Goal: Task Accomplishment & Management: Use online tool/utility

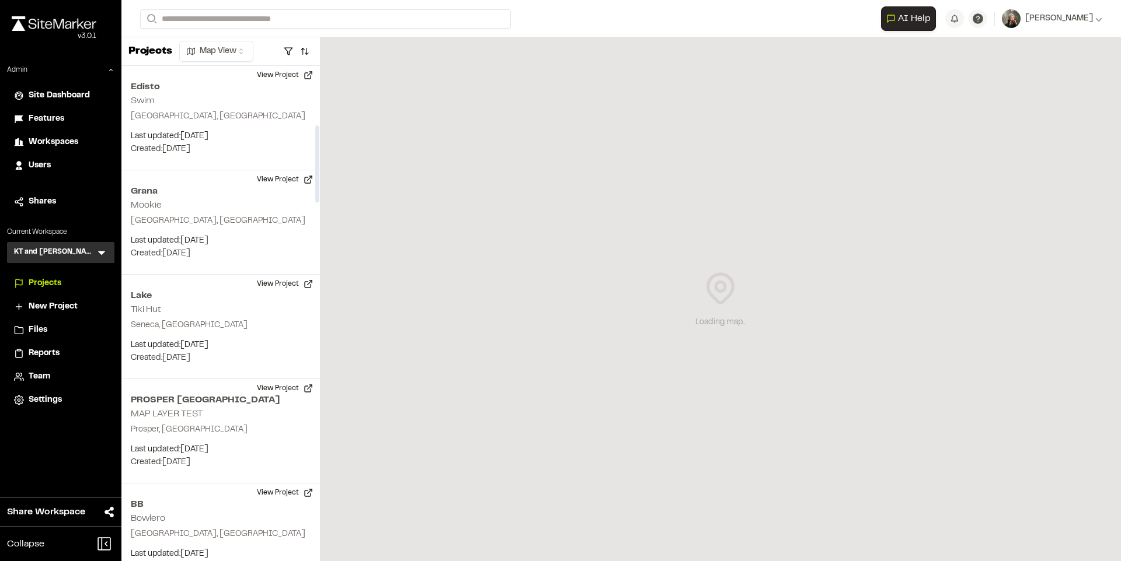
scroll to position [381, 0]
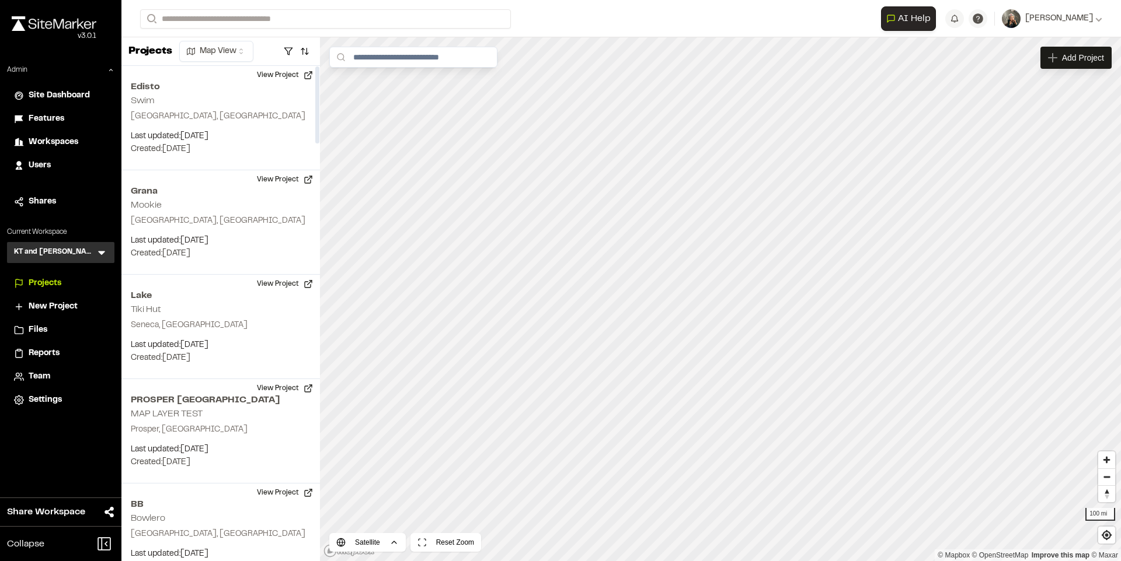
click at [57, 350] on span "Reports" at bounding box center [44, 353] width 31 height 13
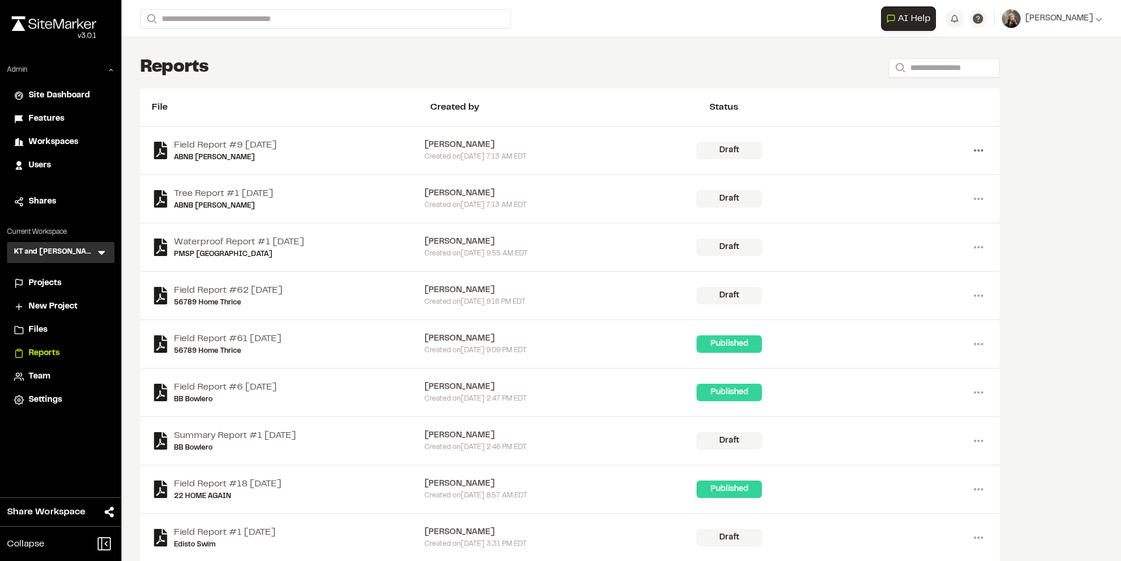
click at [972, 142] on icon at bounding box center [978, 150] width 19 height 19
click at [903, 169] on link "View" at bounding box center [936, 175] width 102 height 18
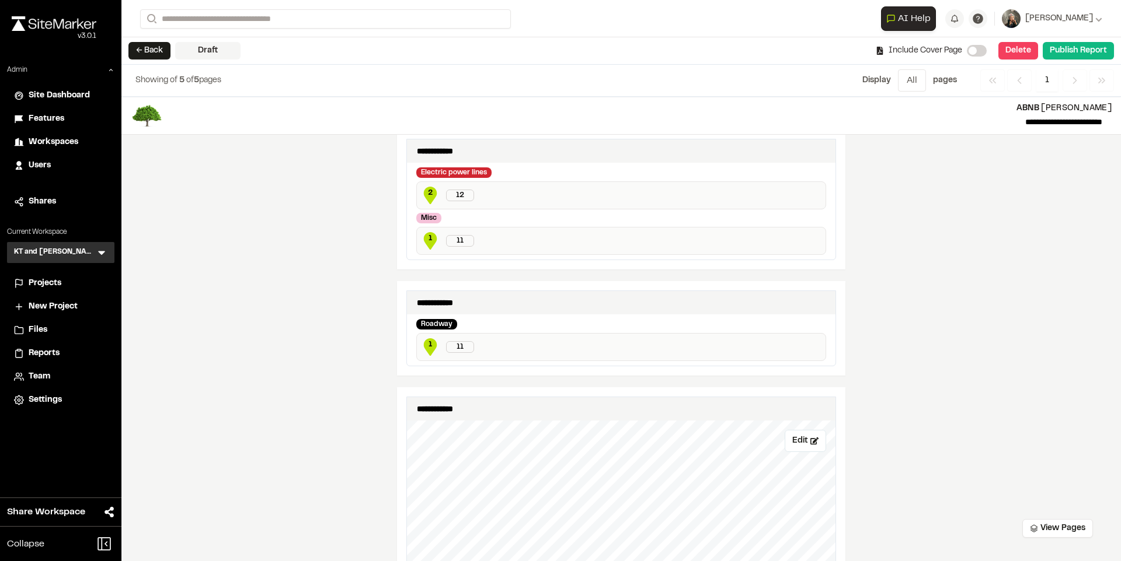
scroll to position [374, 0]
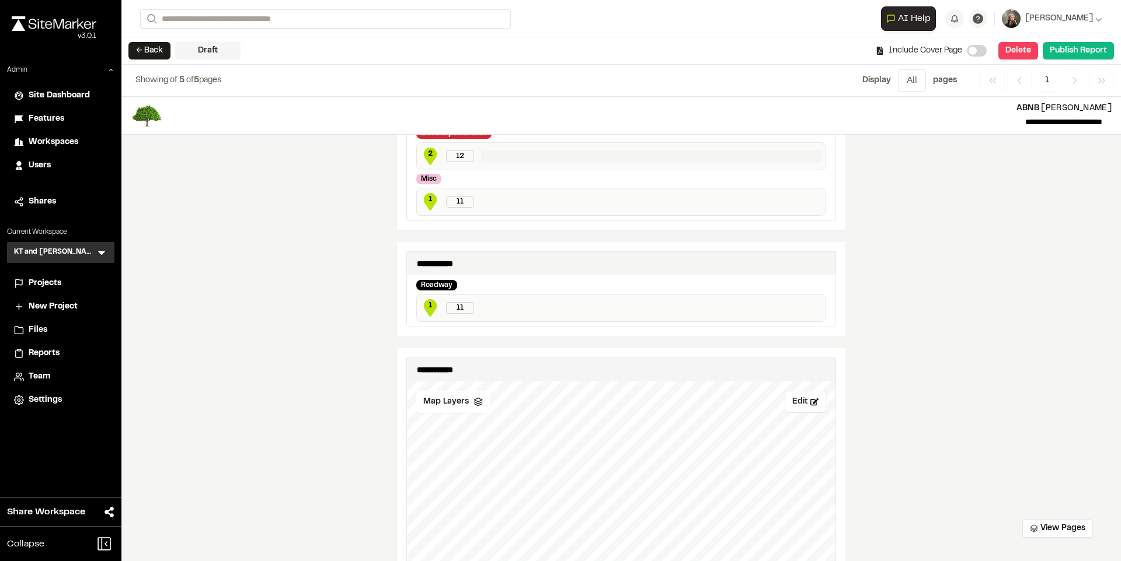
click at [555, 160] on p at bounding box center [651, 157] width 340 height 12
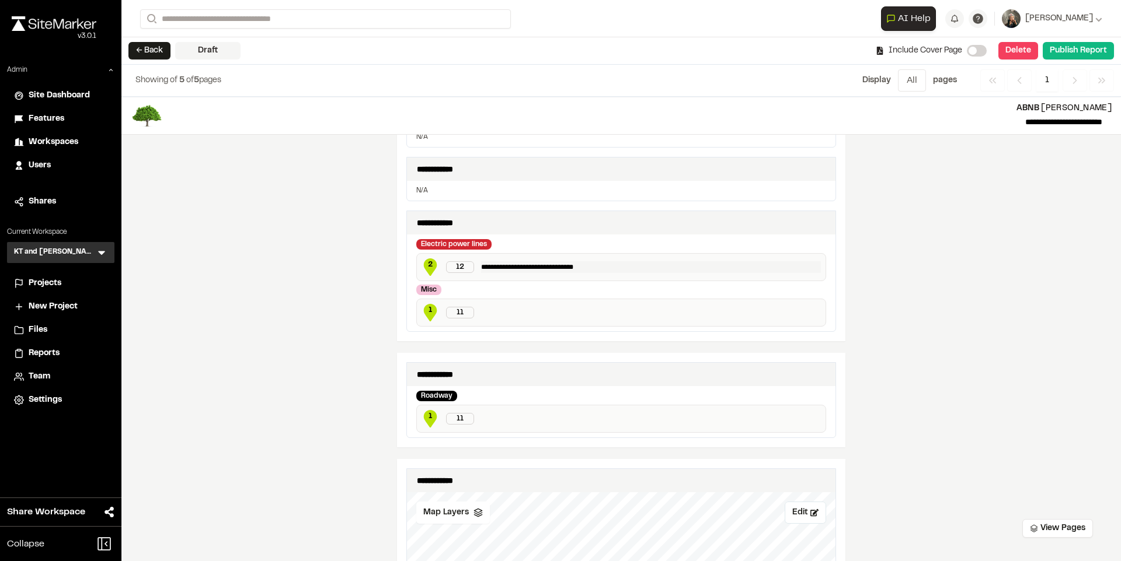
scroll to position [250, 0]
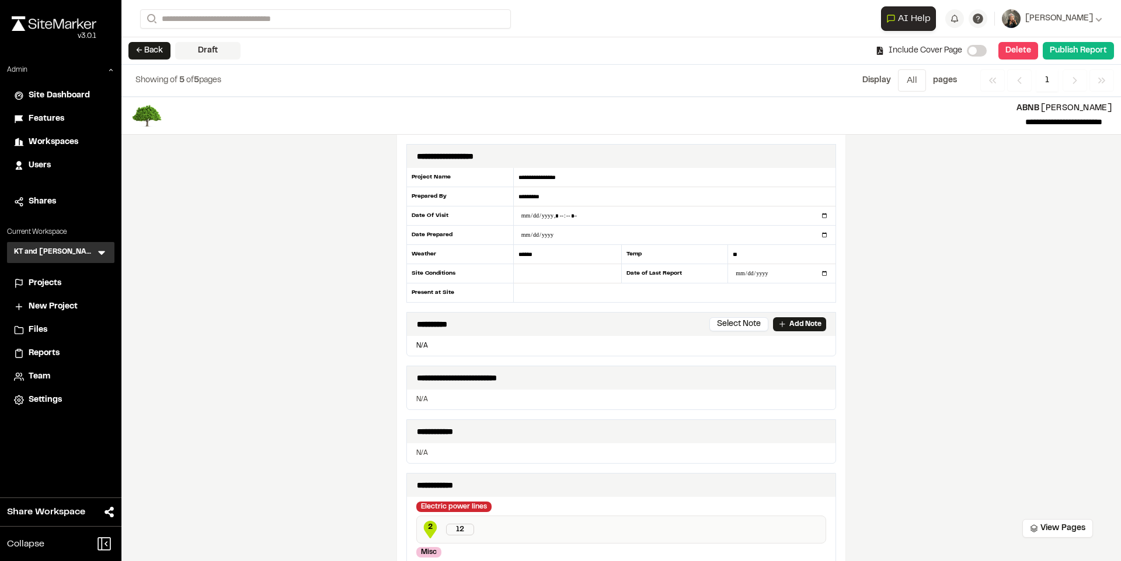
click at [33, 278] on span "Projects" at bounding box center [45, 283] width 33 height 13
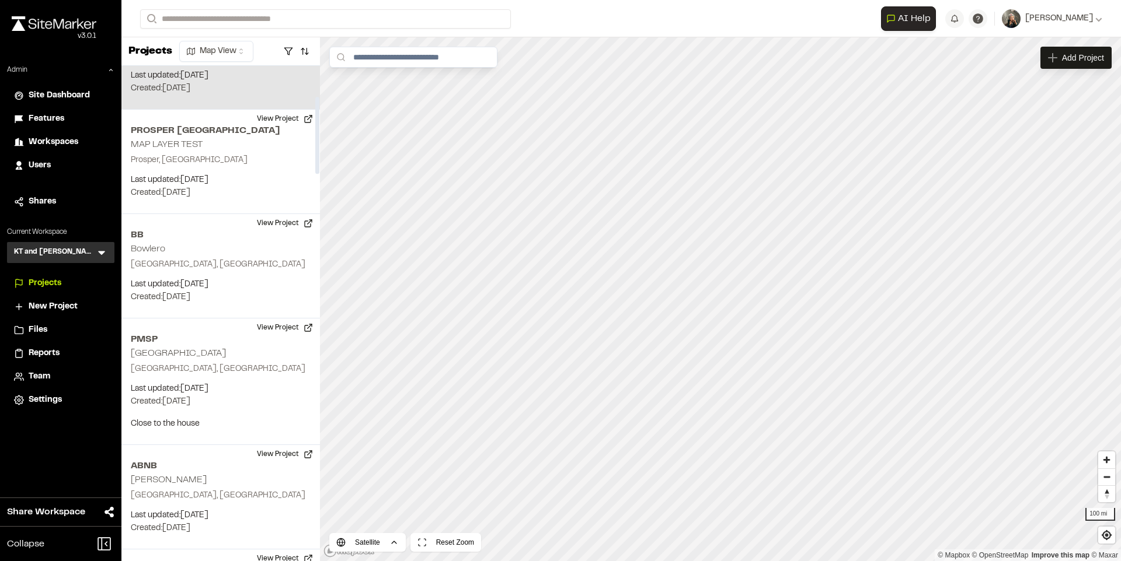
scroll to position [284, 0]
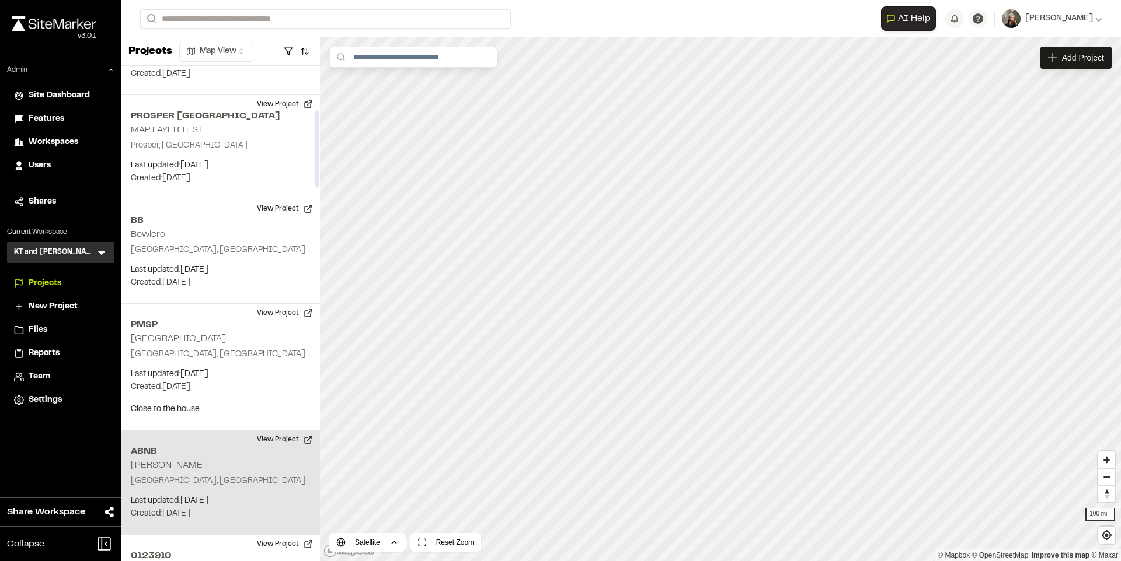
click at [278, 441] on button "View Project" at bounding box center [285, 440] width 70 height 19
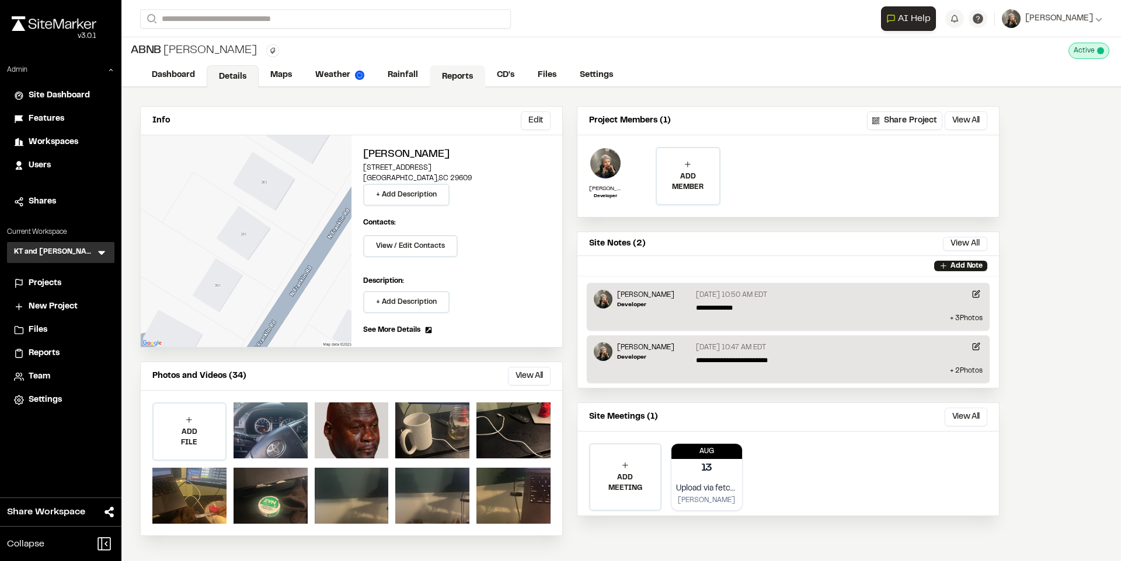
click at [435, 74] on link "Reports" at bounding box center [457, 76] width 55 height 22
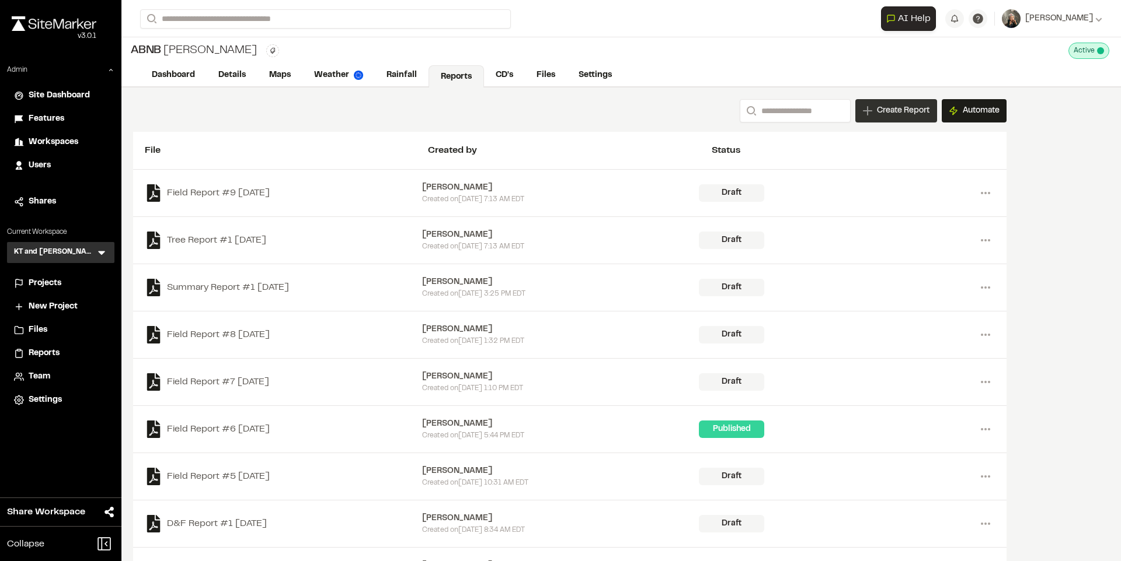
click at [878, 113] on span "Create Report" at bounding box center [903, 110] width 53 height 13
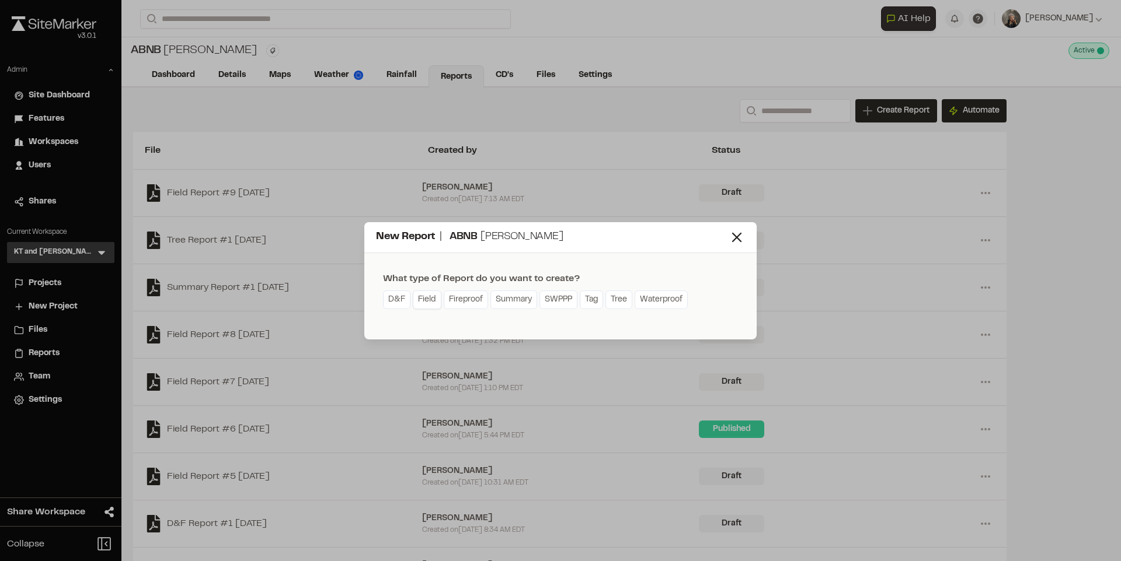
click at [421, 301] on link "Field" at bounding box center [427, 300] width 29 height 19
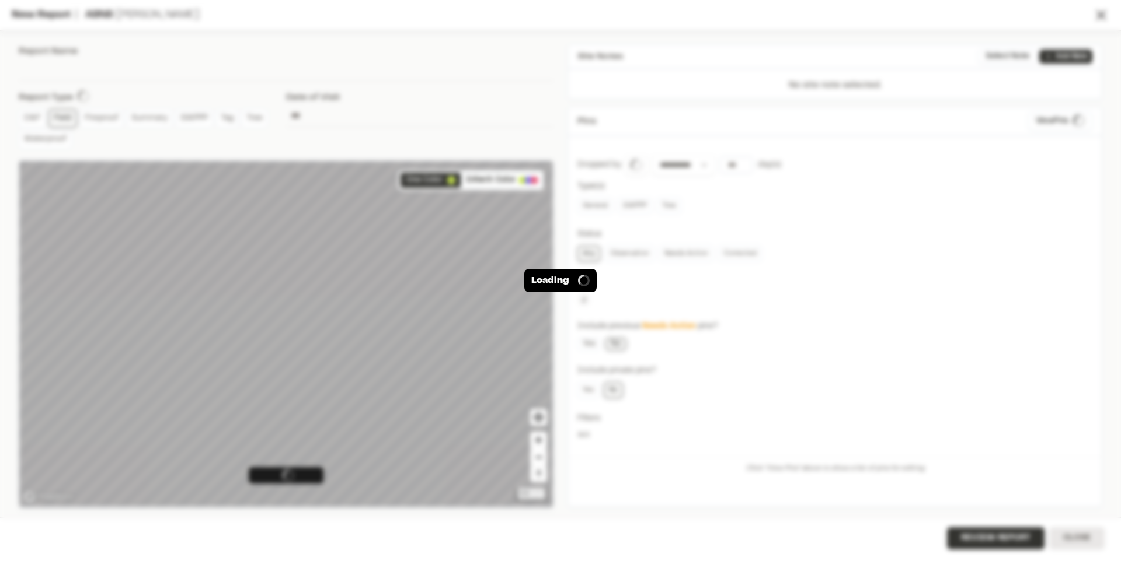
type input "**********"
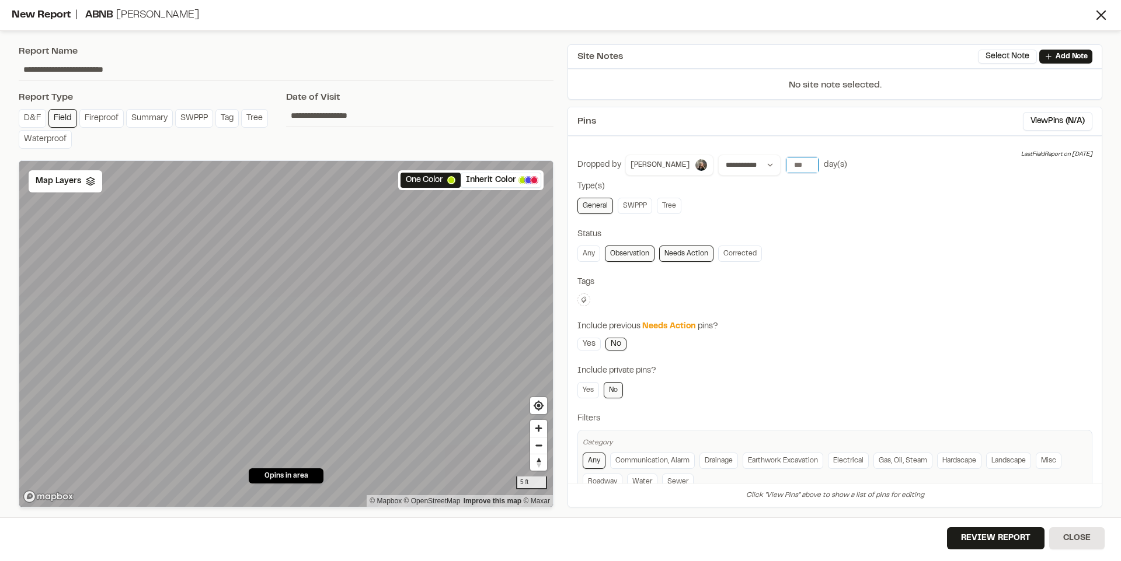
click at [786, 166] on input "number" at bounding box center [802, 165] width 33 height 16
click at [849, 186] on button "30 days" at bounding box center [867, 189] width 37 height 19
click at [982, 541] on button "Review Report" at bounding box center [995, 539] width 97 height 22
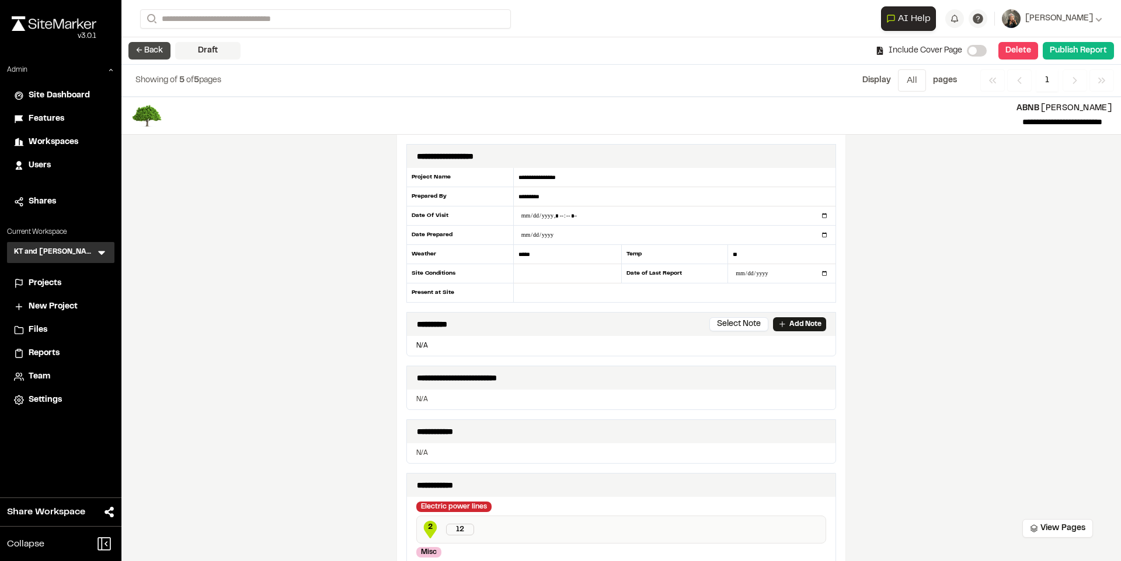
click at [138, 47] on button "← Back" at bounding box center [149, 51] width 42 height 18
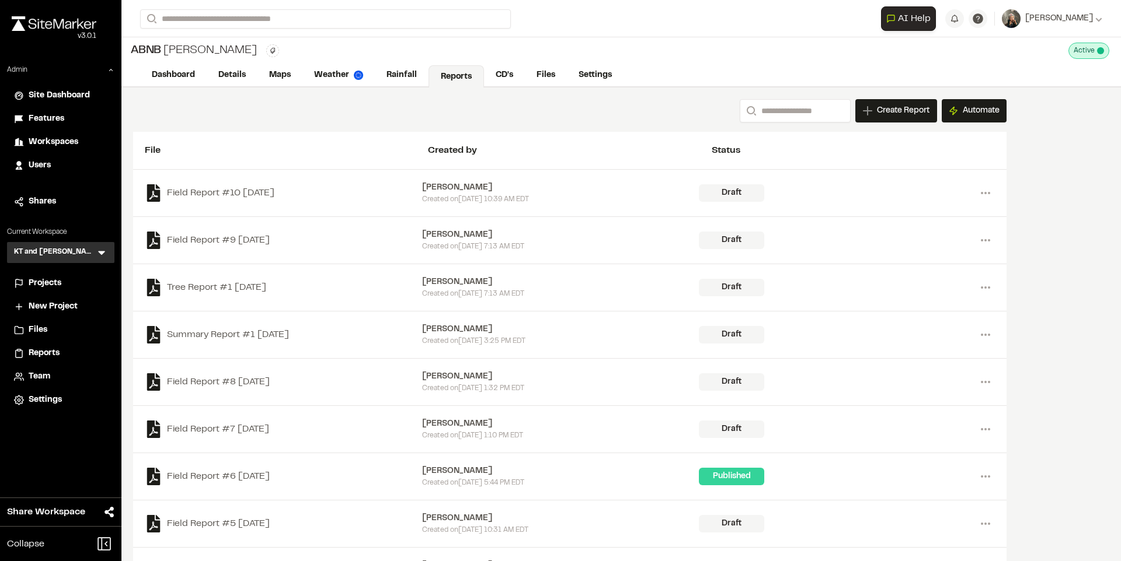
click at [48, 280] on span "Projects" at bounding box center [45, 283] width 33 height 13
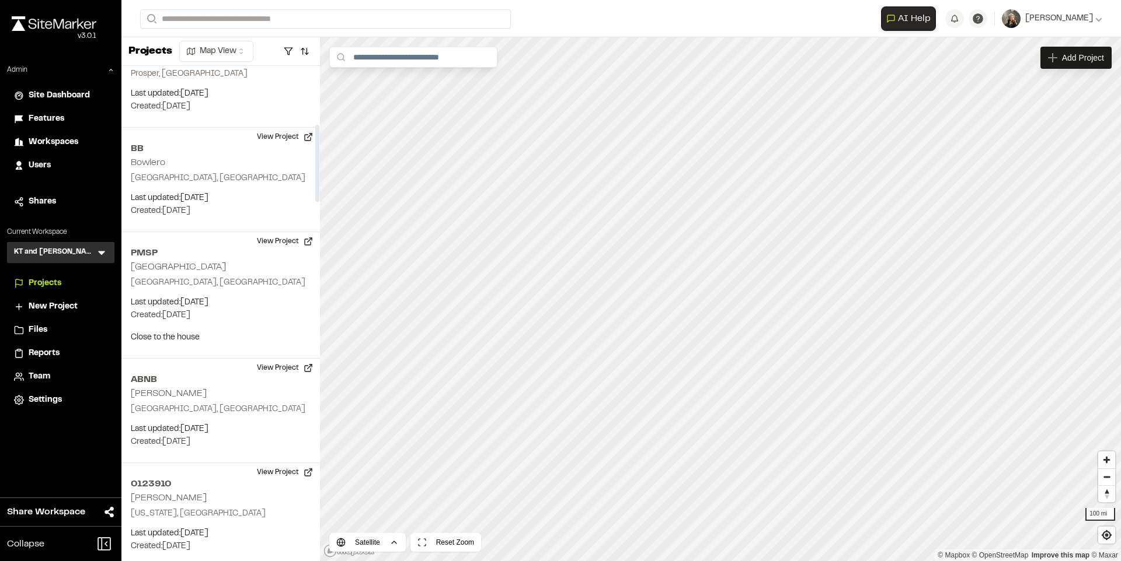
scroll to position [411, 0]
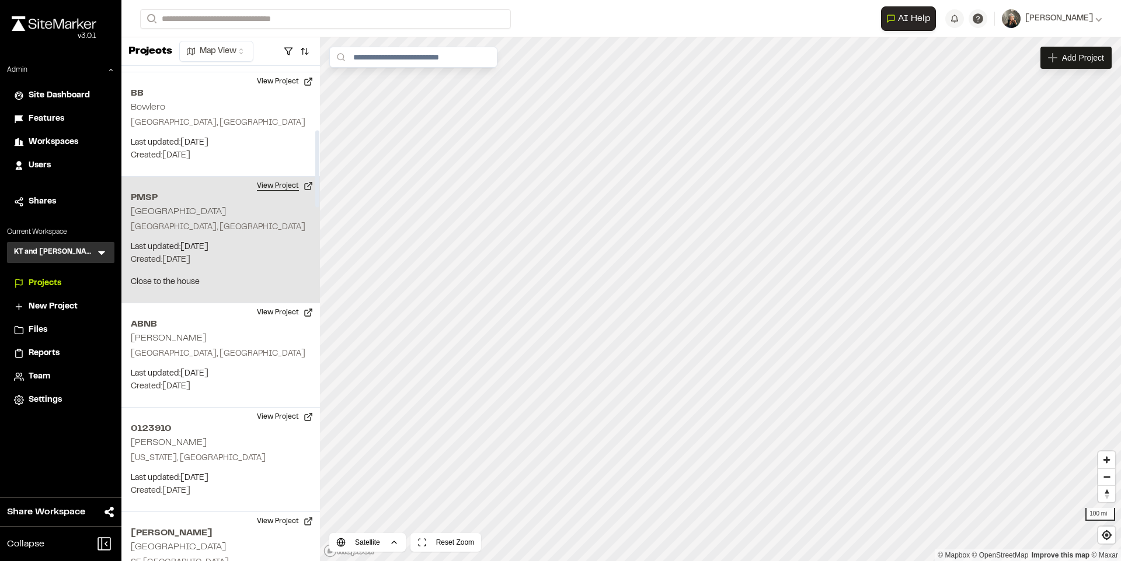
click at [283, 185] on button "View Project" at bounding box center [285, 186] width 70 height 19
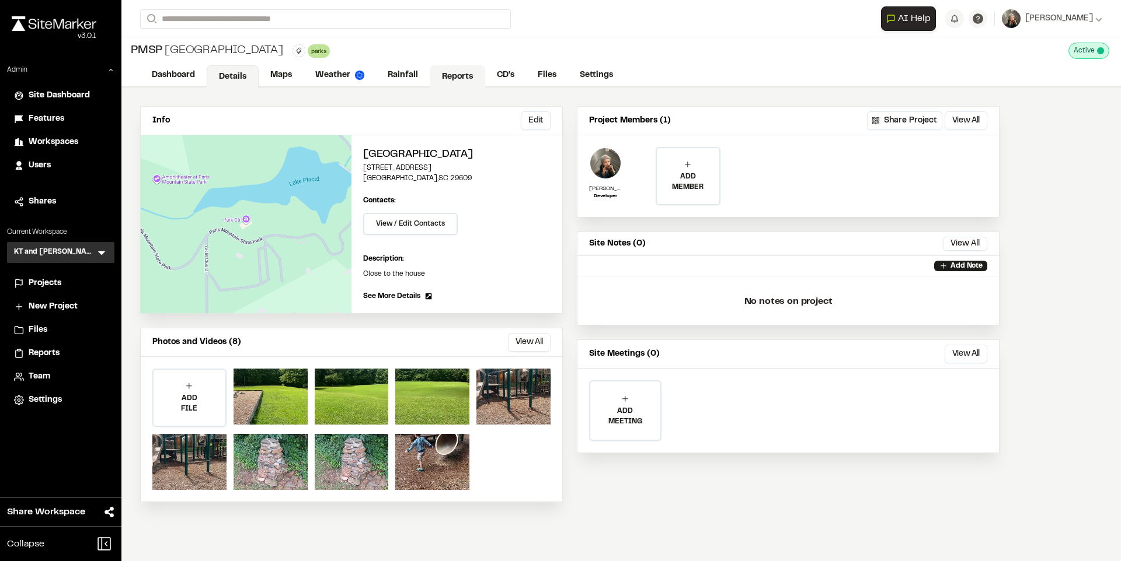
click at [452, 79] on link "Reports" at bounding box center [457, 76] width 55 height 22
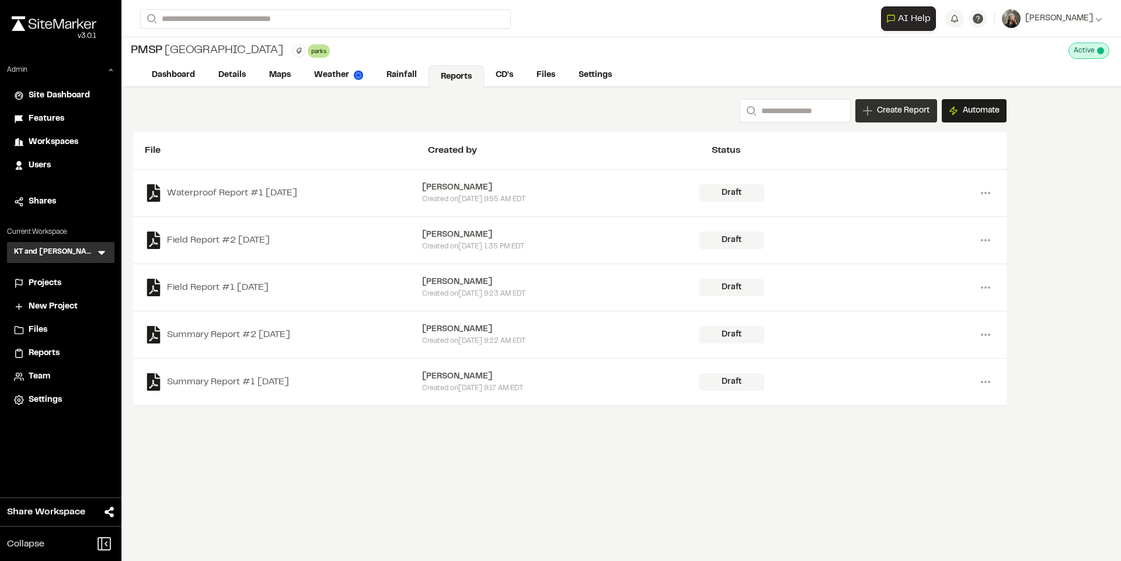
click at [882, 114] on span "Create Report" at bounding box center [903, 110] width 53 height 13
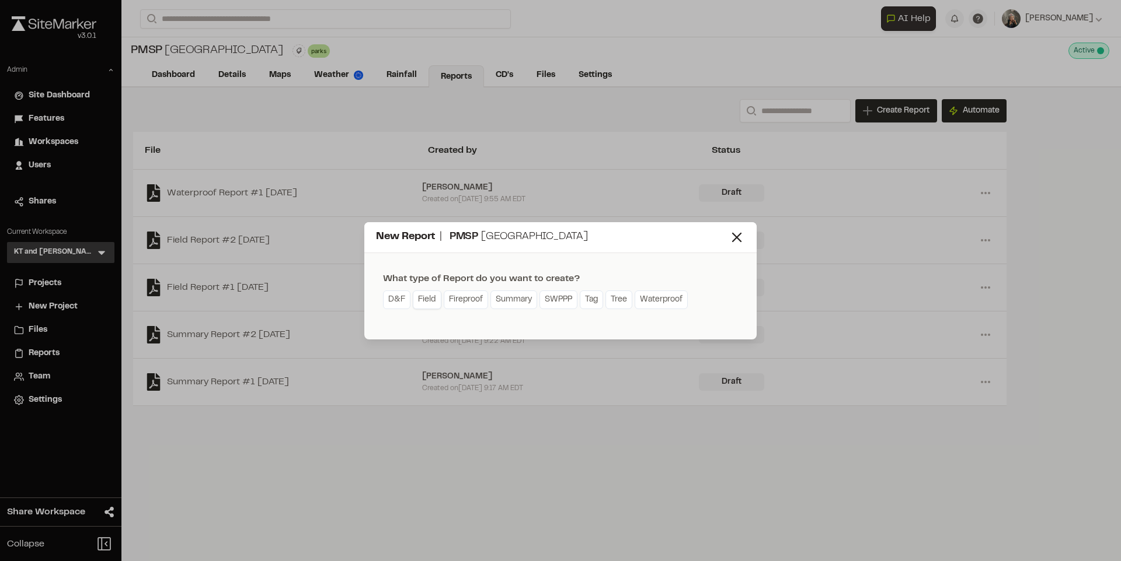
click at [420, 302] on link "Field" at bounding box center [427, 300] width 29 height 19
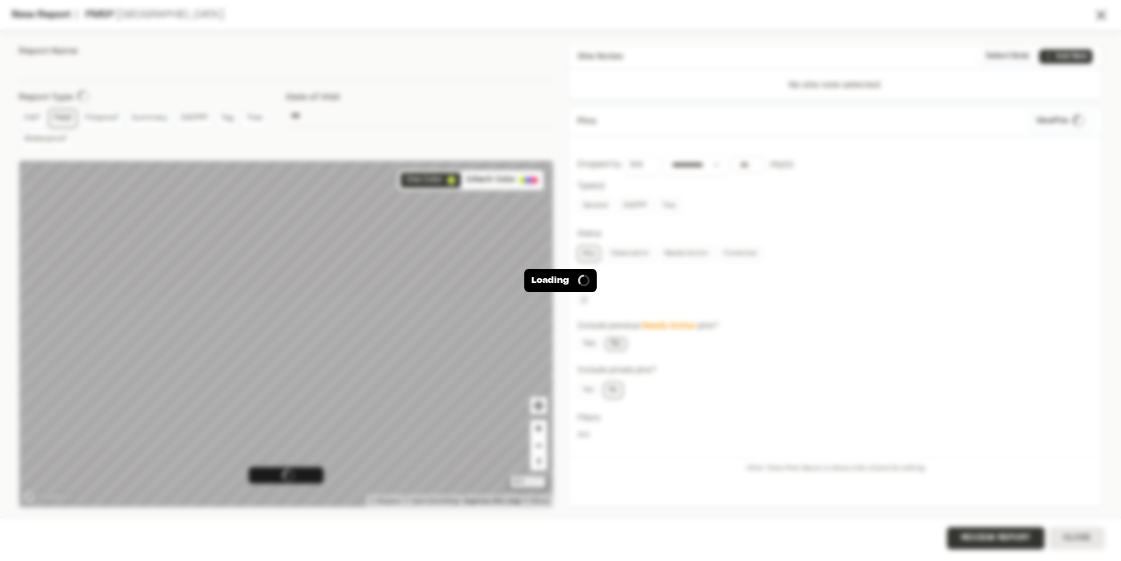
type input "**********"
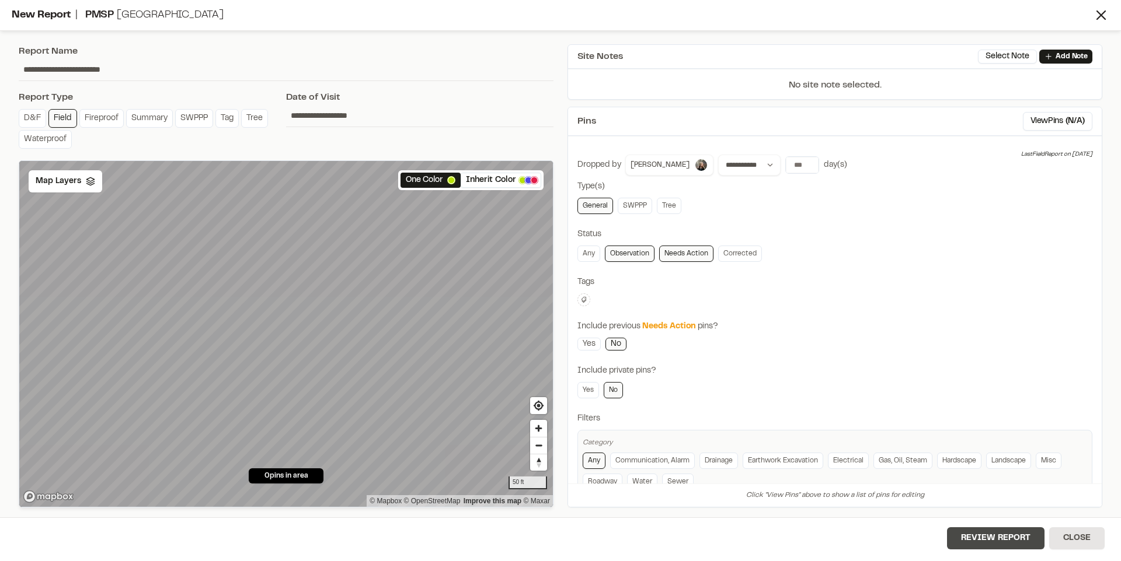
click at [968, 534] on button "Review Report" at bounding box center [995, 539] width 97 height 22
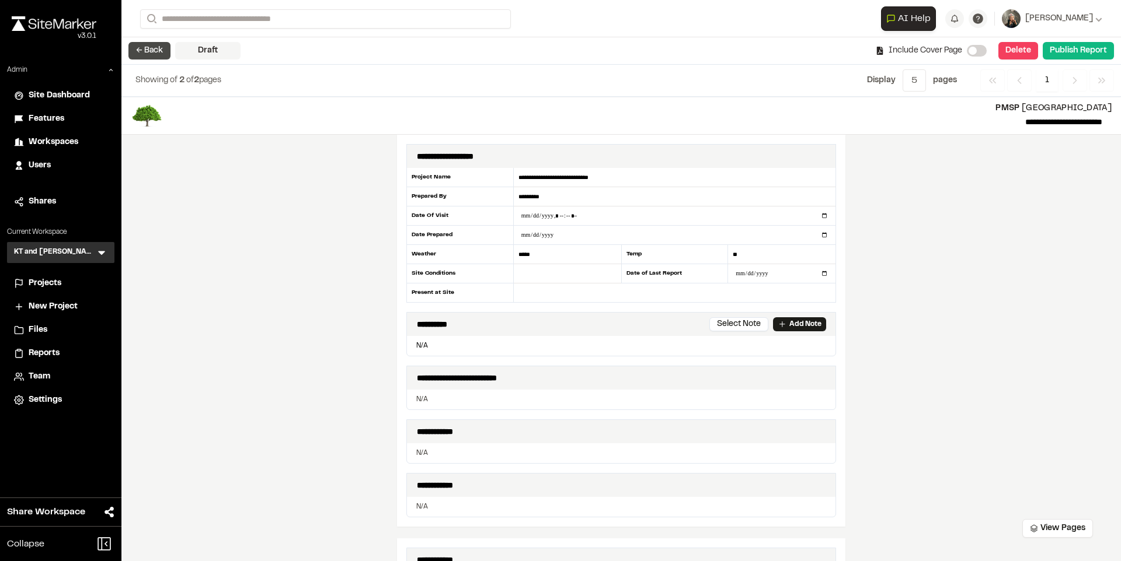
click at [139, 52] on button "← Back" at bounding box center [149, 51] width 42 height 18
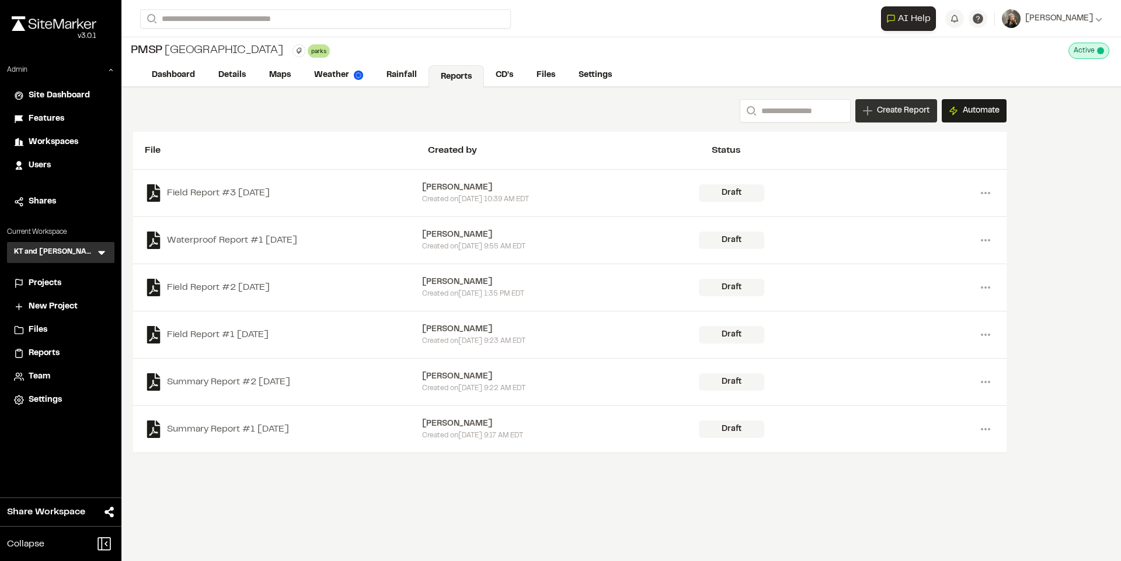
click at [918, 110] on span "Create Report" at bounding box center [903, 110] width 53 height 13
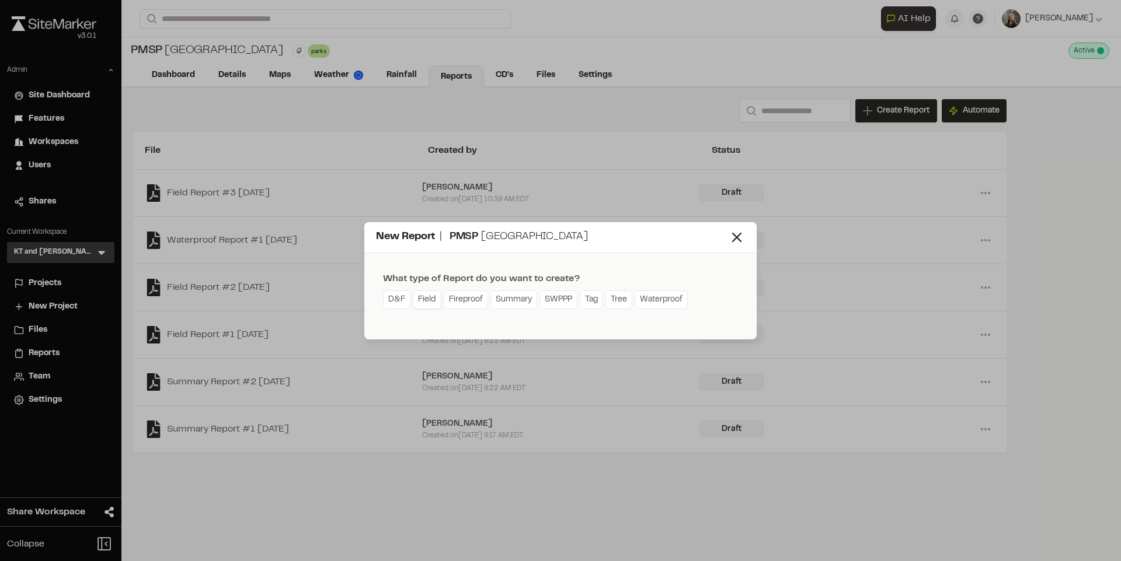
click at [421, 300] on link "Field" at bounding box center [427, 300] width 29 height 19
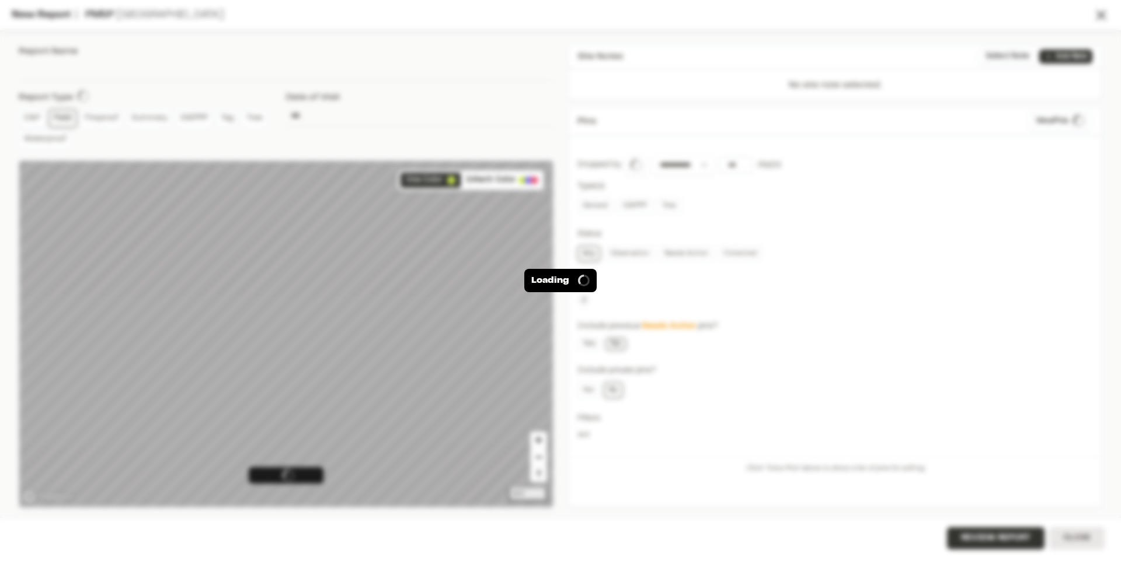
type input "**********"
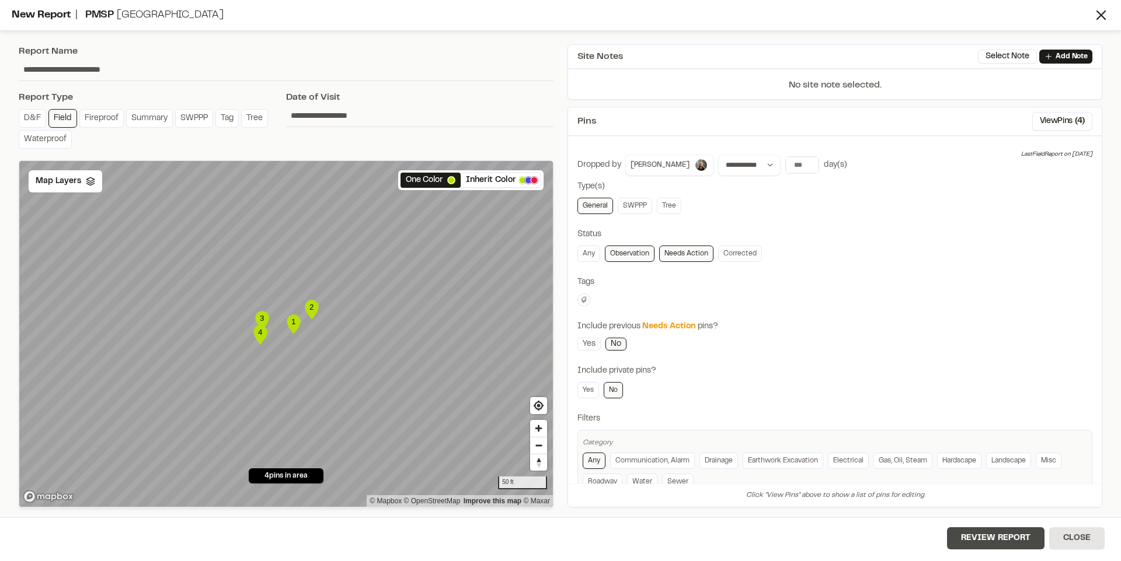
click at [974, 535] on button "Review Report" at bounding box center [995, 539] width 97 height 22
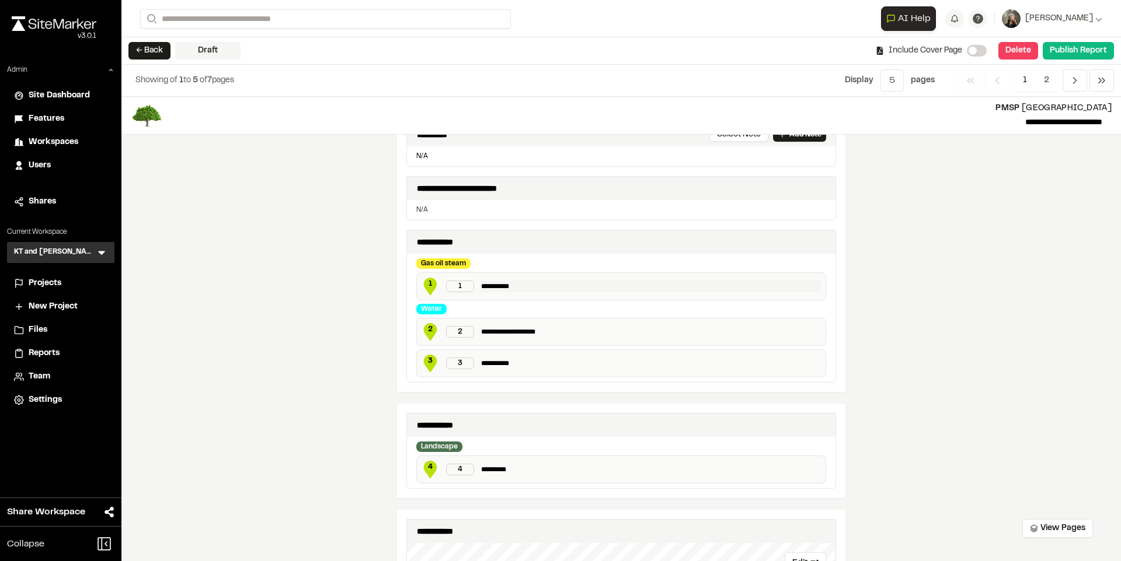
scroll to position [190, 0]
click at [537, 288] on p "**********" at bounding box center [651, 286] width 340 height 12
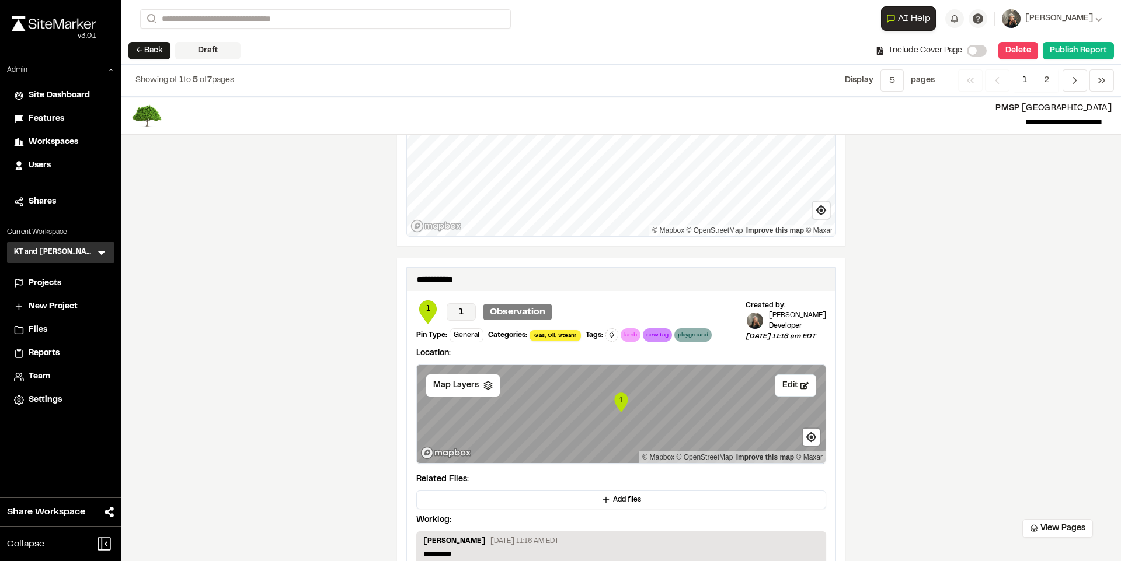
scroll to position [1280, 0]
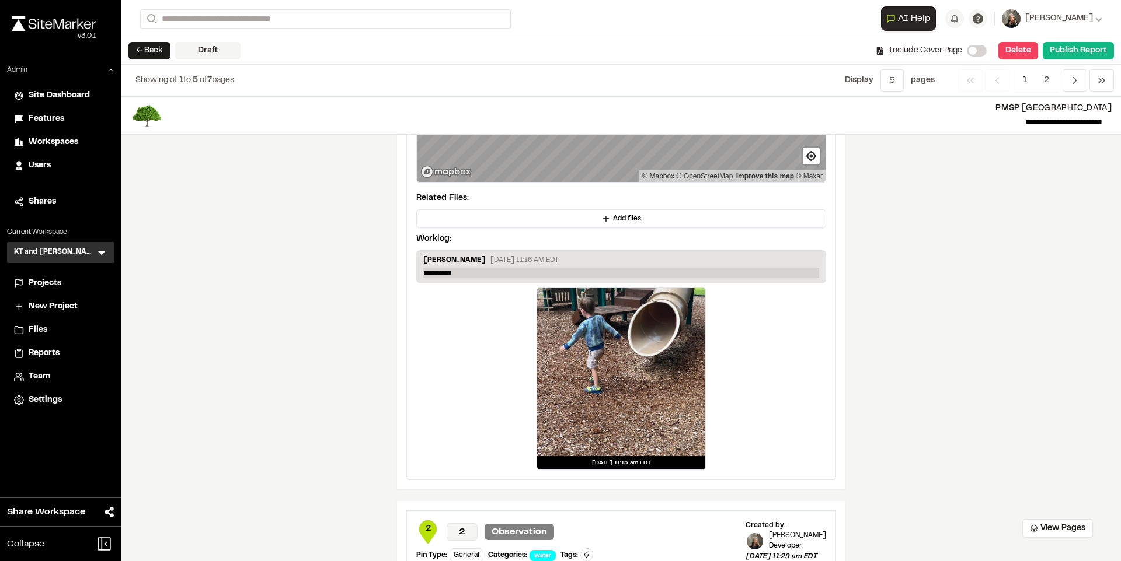
click at [544, 271] on p "**********" at bounding box center [621, 273] width 396 height 11
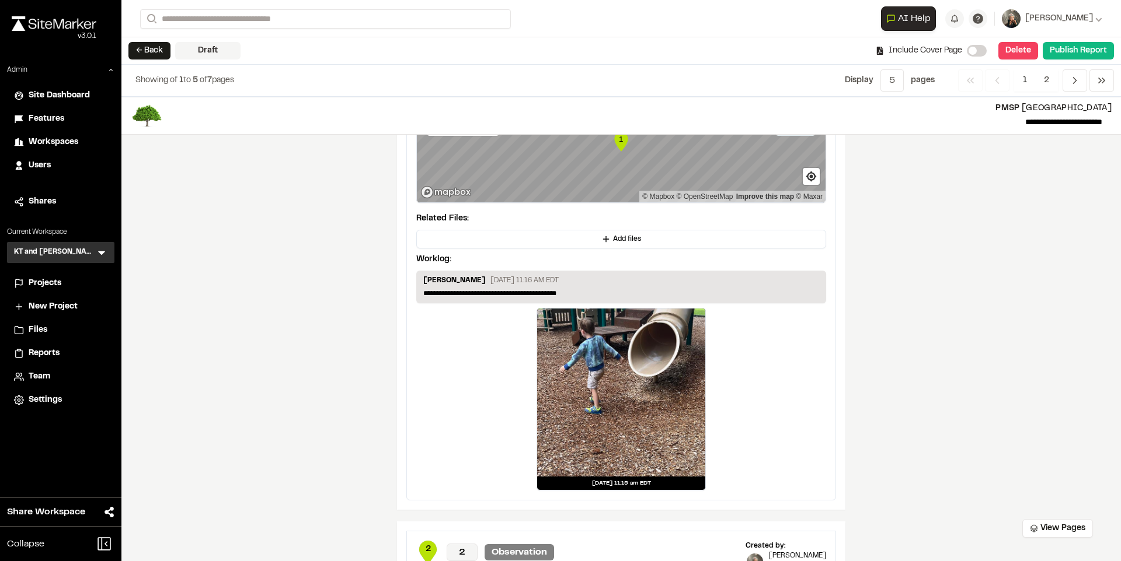
scroll to position [1262, 0]
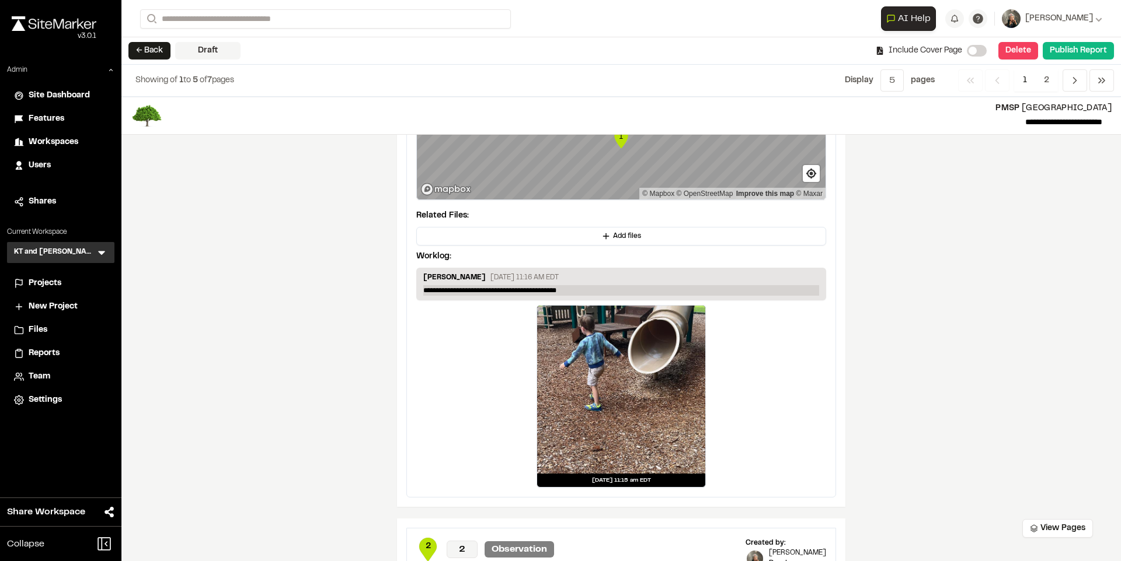
click at [584, 288] on p "**********" at bounding box center [621, 290] width 396 height 11
